Goal: Find specific page/section: Find specific page/section

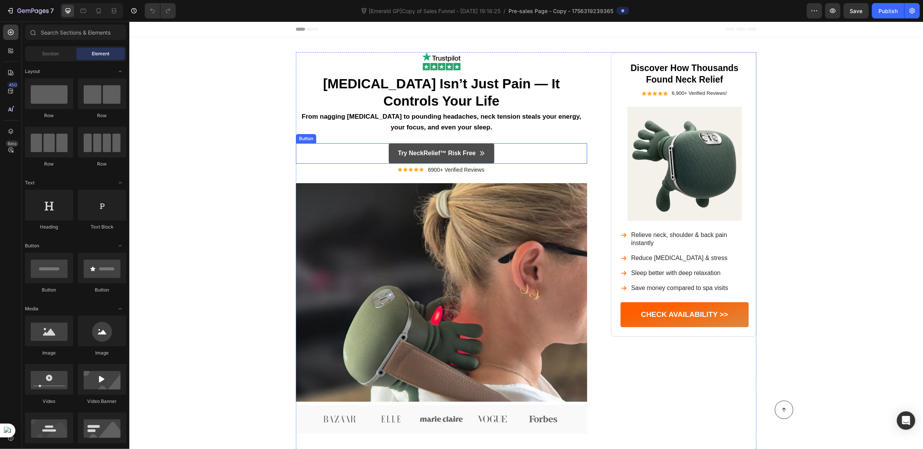
click at [389, 155] on link "Try NeckRelief™ Risk Free" at bounding box center [441, 153] width 106 height 20
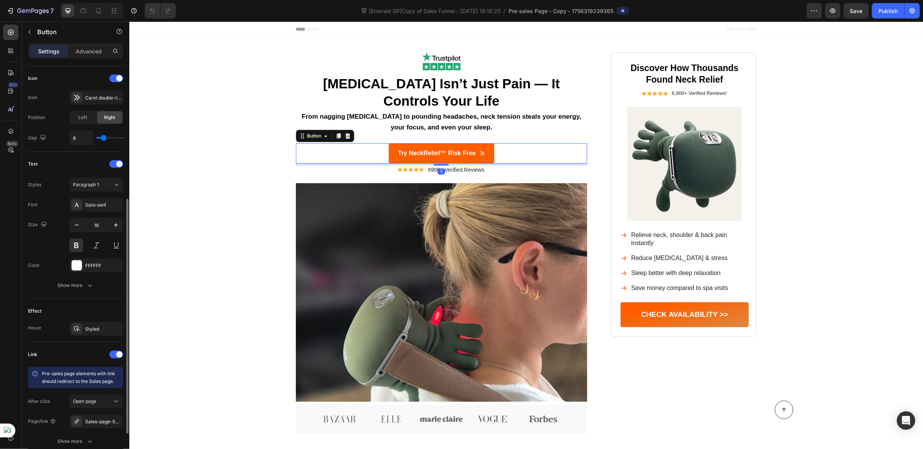
scroll to position [294, 0]
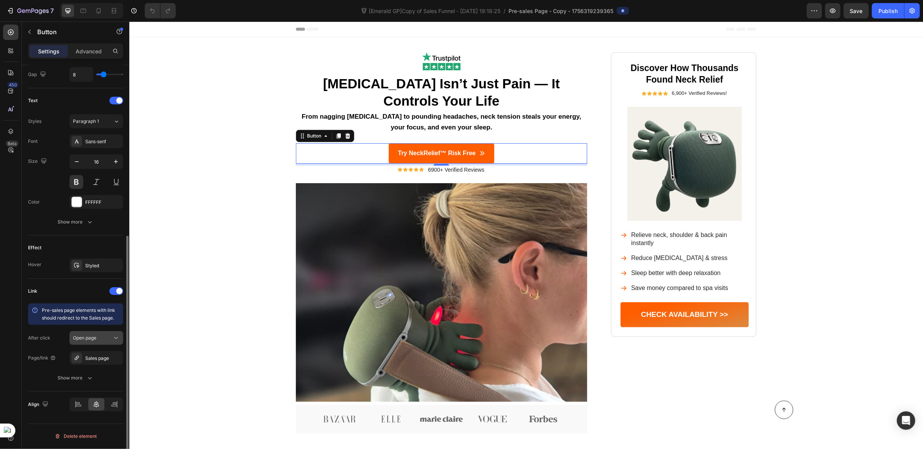
click at [111, 336] on div "Open page" at bounding box center [92, 337] width 39 height 7
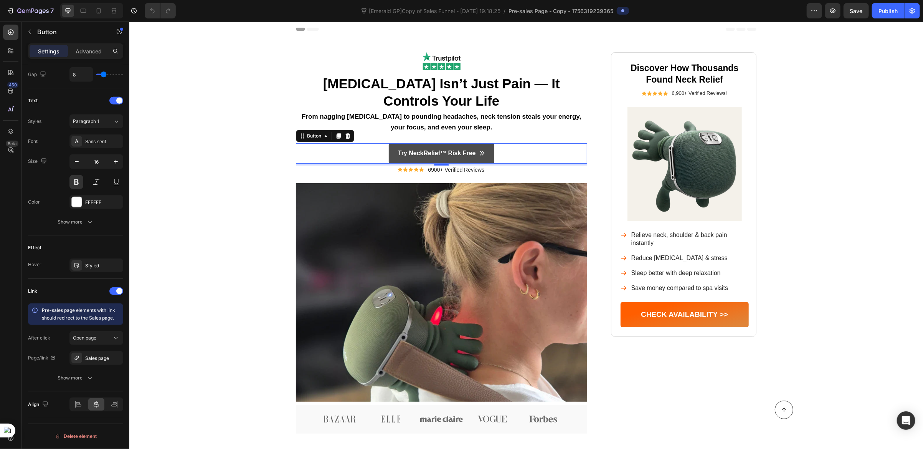
click at [390, 151] on link "Try NeckRelief™ Risk Free" at bounding box center [441, 153] width 106 height 20
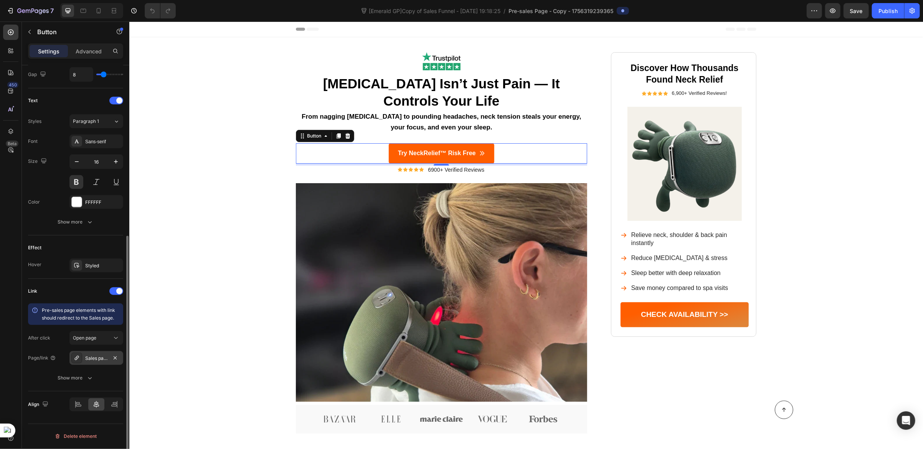
click at [94, 358] on div "Sales page" at bounding box center [96, 358] width 22 height 7
click at [834, 11] on icon "button" at bounding box center [833, 11] width 8 height 8
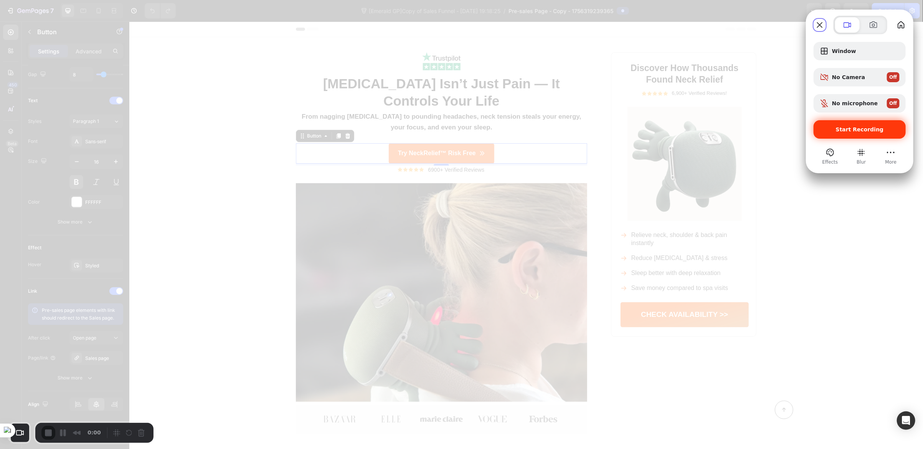
click at [843, 132] on span "Start Recording" at bounding box center [860, 129] width 48 height 6
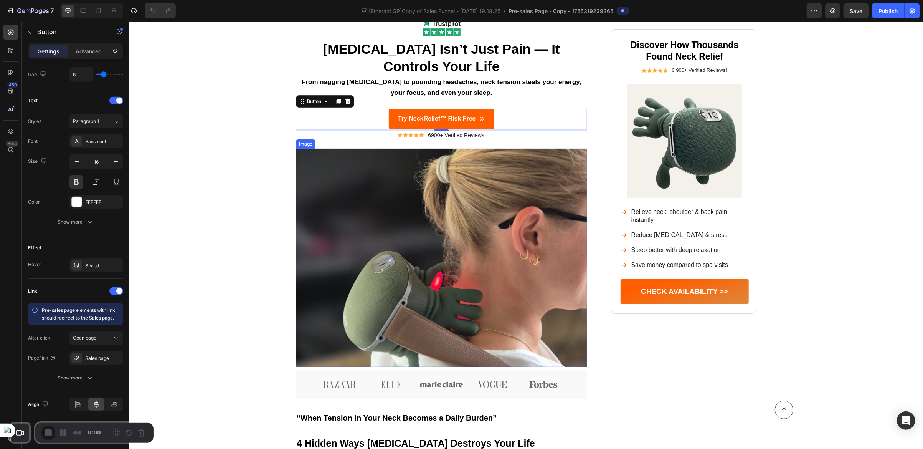
scroll to position [0, 0]
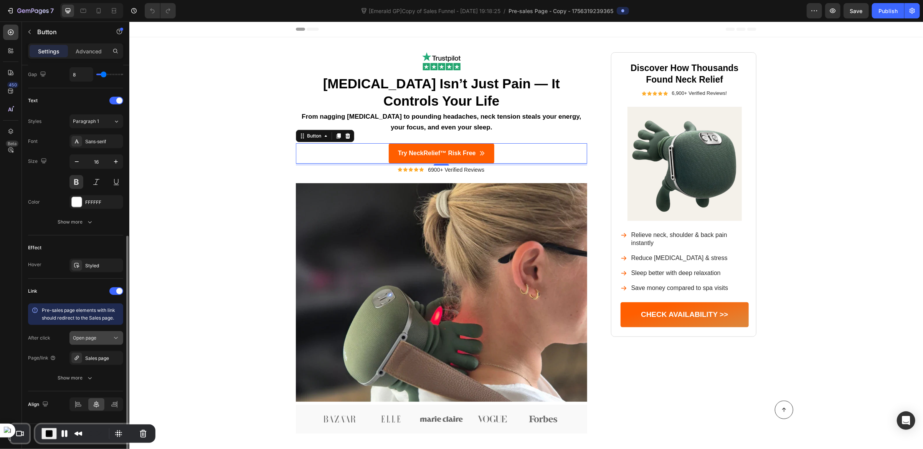
click at [108, 335] on div "Open page" at bounding box center [92, 337] width 39 height 7
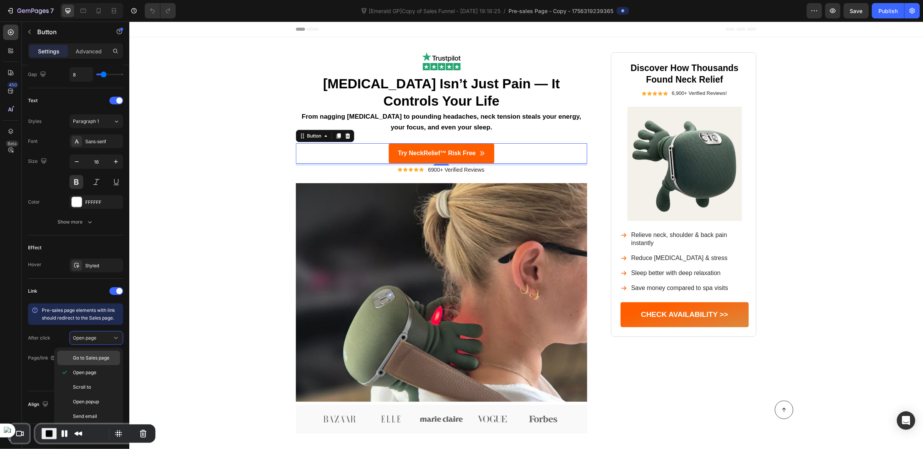
click at [94, 356] on span "Go to Sales page" at bounding box center [91, 357] width 36 height 7
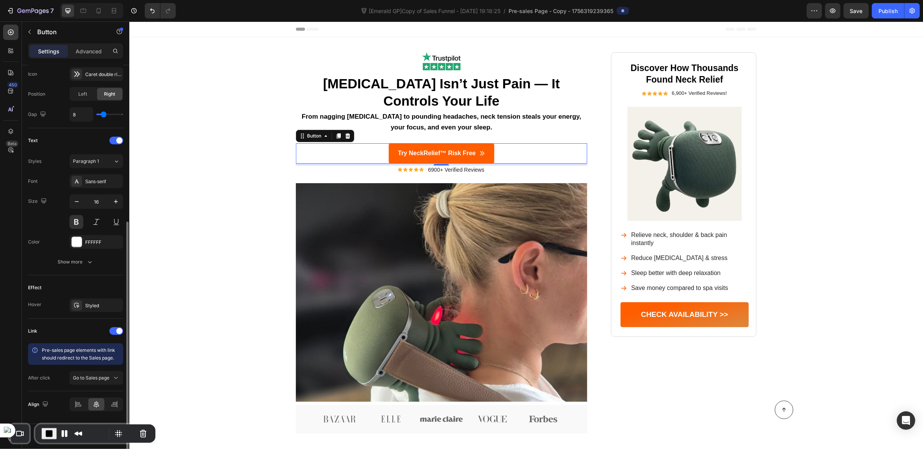
scroll to position [254, 0]
click at [102, 381] on span "Go to Sales page" at bounding box center [91, 377] width 36 height 7
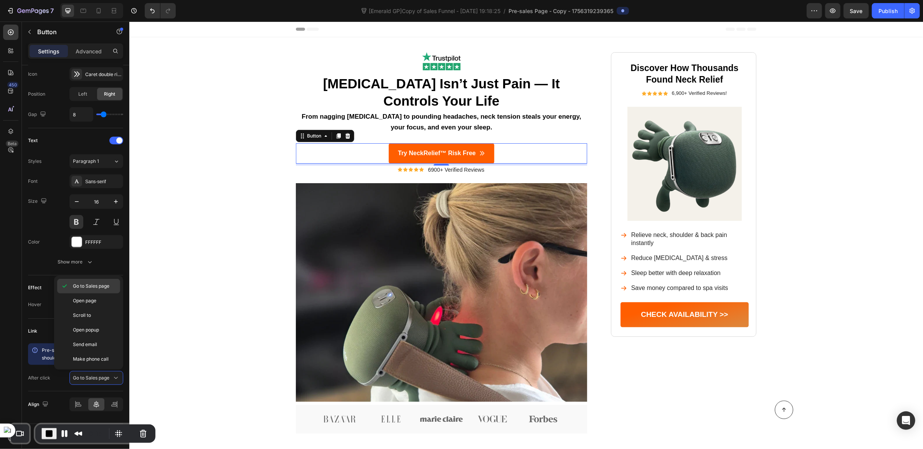
click at [76, 284] on span "Go to Sales page" at bounding box center [91, 285] width 36 height 7
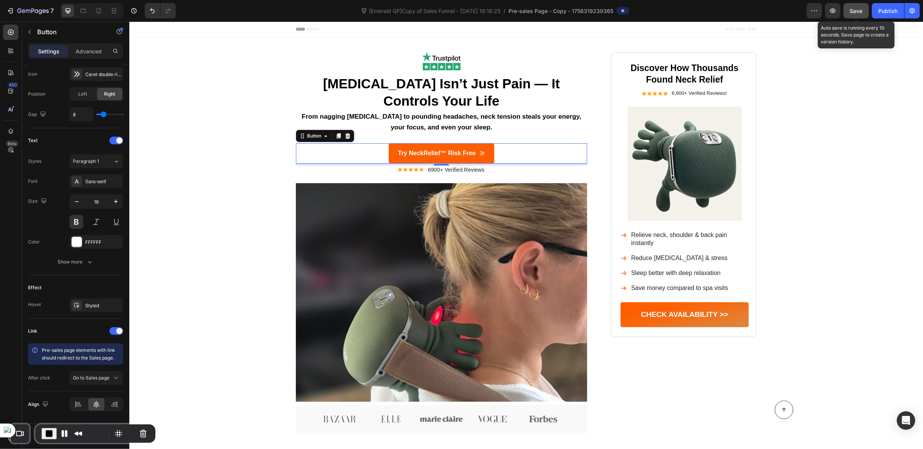
click at [862, 11] on span "Save" at bounding box center [856, 11] width 13 height 7
click at [834, 10] on icon "button" at bounding box center [833, 10] width 6 height 5
